Goal: Find specific page/section: Find specific page/section

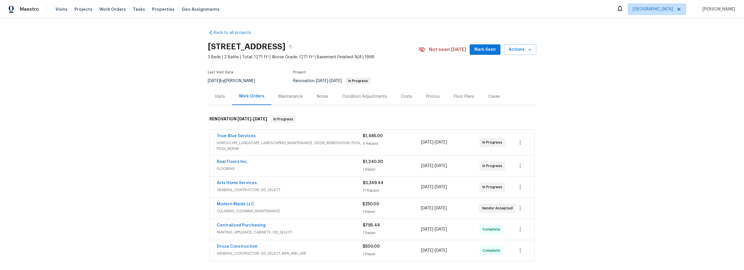
click at [288, 147] on span "HARDSCAPE_LANDSCAPE, LANDSCAPING_MAINTENANCE, ODOR_REMEDIATION, POOL, POOL_REPA…" at bounding box center [290, 146] width 146 height 12
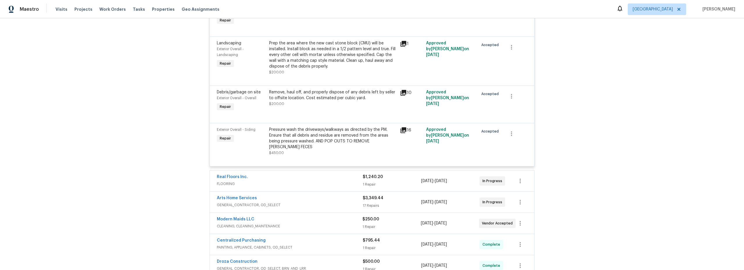
scroll to position [287, 0]
click at [189, 145] on div "Back to all projects 1775 E Calle Grandiosa, Tucson, AZ 85706 3 Beds | 2 Baths …" at bounding box center [372, 144] width 744 height 252
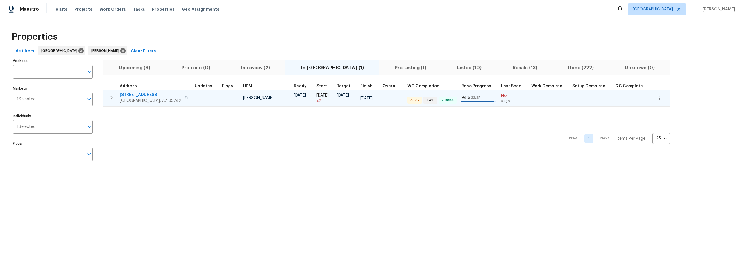
drag, startPoint x: 212, startPoint y: 101, endPoint x: 215, endPoint y: 99, distance: 3.1
click at [212, 100] on td at bounding box center [205, 98] width 27 height 17
click at [141, 95] on span "5141 W Aquamarine St" at bounding box center [151, 95] width 62 height 6
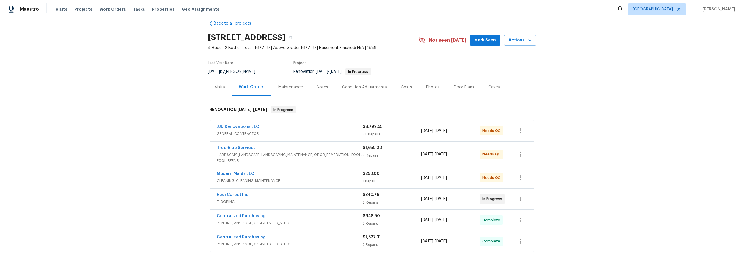
scroll to position [22, 0]
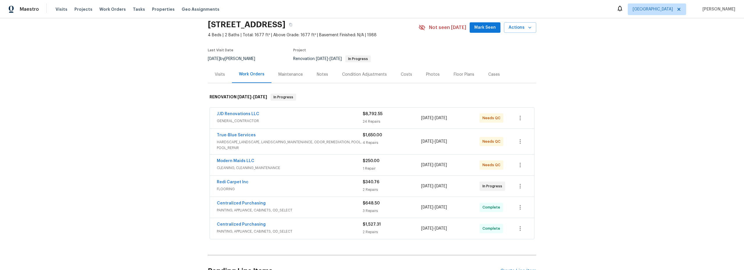
click at [328, 167] on span "CLEANING, CLEANING_MAINTENANCE" at bounding box center [290, 168] width 146 height 6
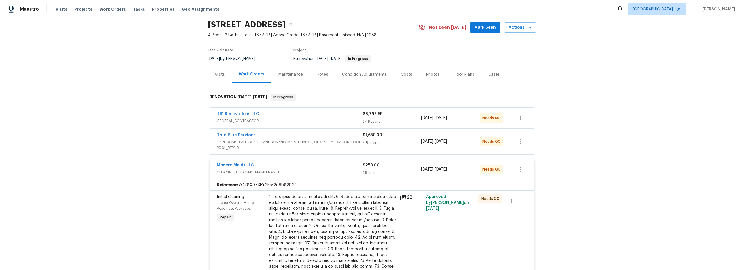
click at [403, 199] on icon at bounding box center [403, 198] width 6 height 6
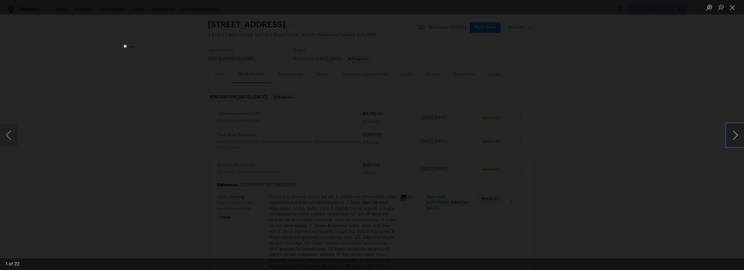
click at [732, 137] on button "Next image" at bounding box center [734, 135] width 17 height 23
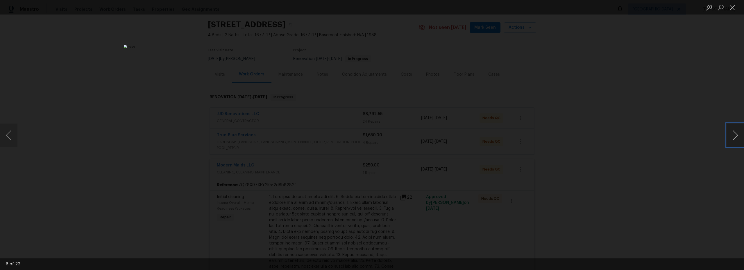
click at [732, 137] on button "Next image" at bounding box center [734, 135] width 17 height 23
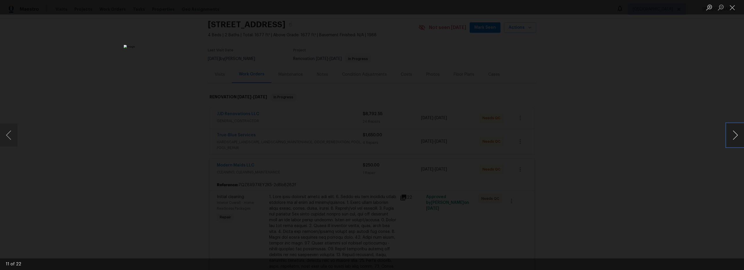
click at [732, 137] on button "Next image" at bounding box center [734, 135] width 17 height 23
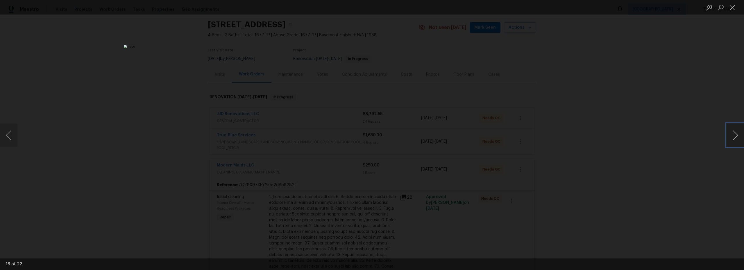
click at [732, 137] on button "Next image" at bounding box center [734, 135] width 17 height 23
click at [732, 12] on button "Close lightbox" at bounding box center [732, 7] width 12 height 10
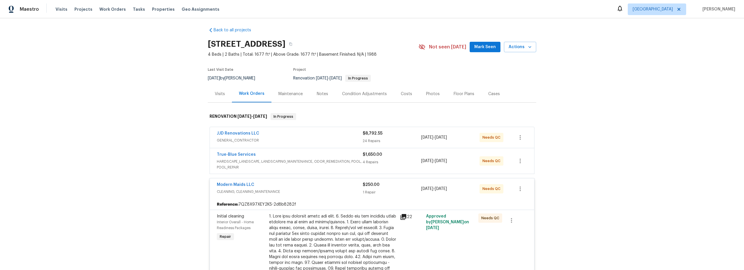
scroll to position [0, 0]
